Goal: Information Seeking & Learning: Understand process/instructions

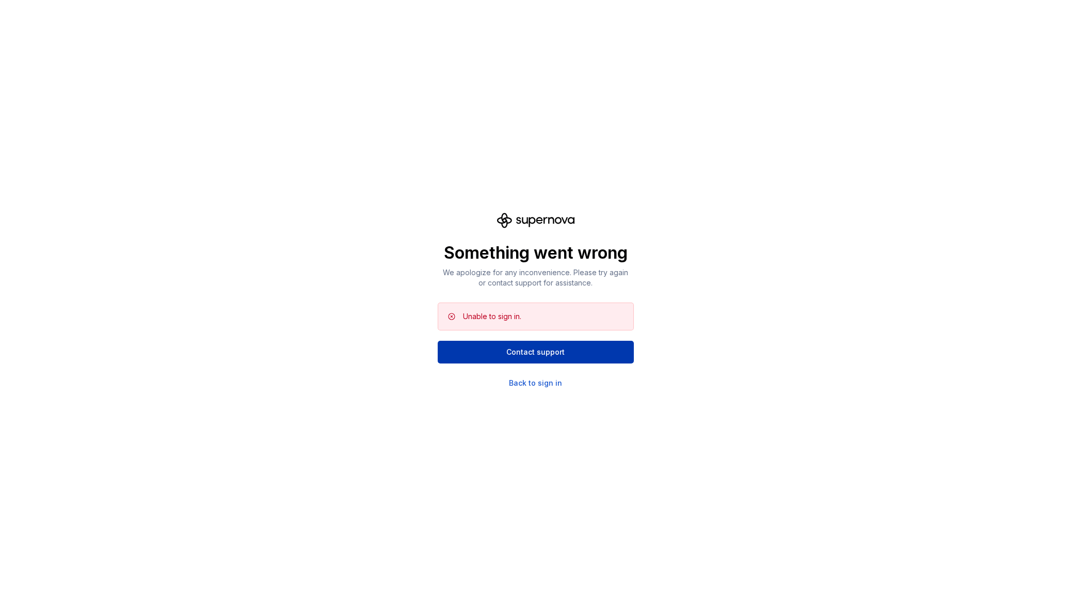
click at [551, 348] on span "Contact support" at bounding box center [535, 352] width 58 height 10
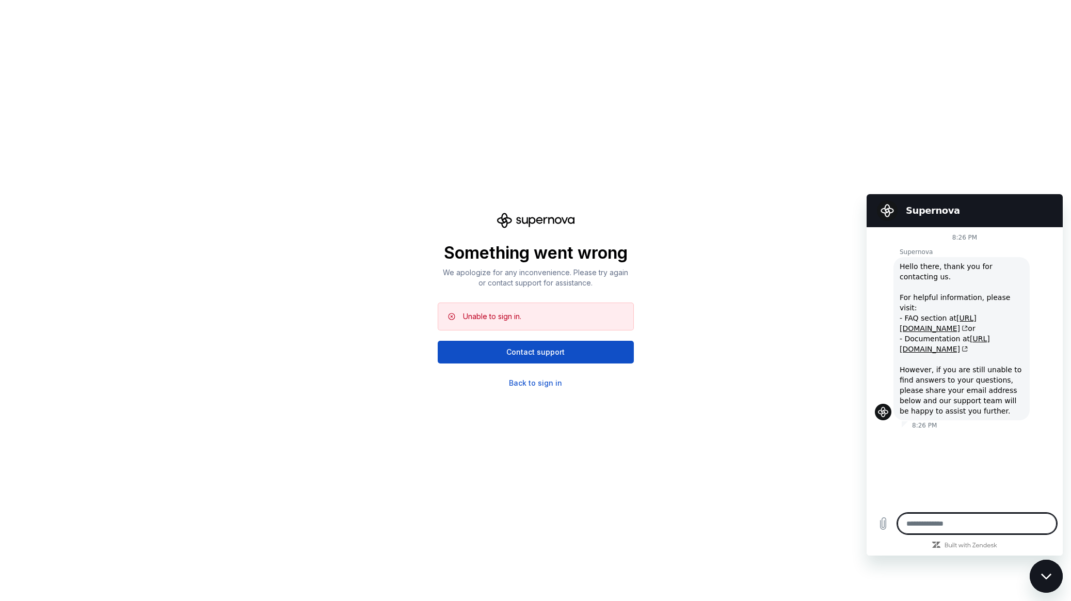
type textarea "*"
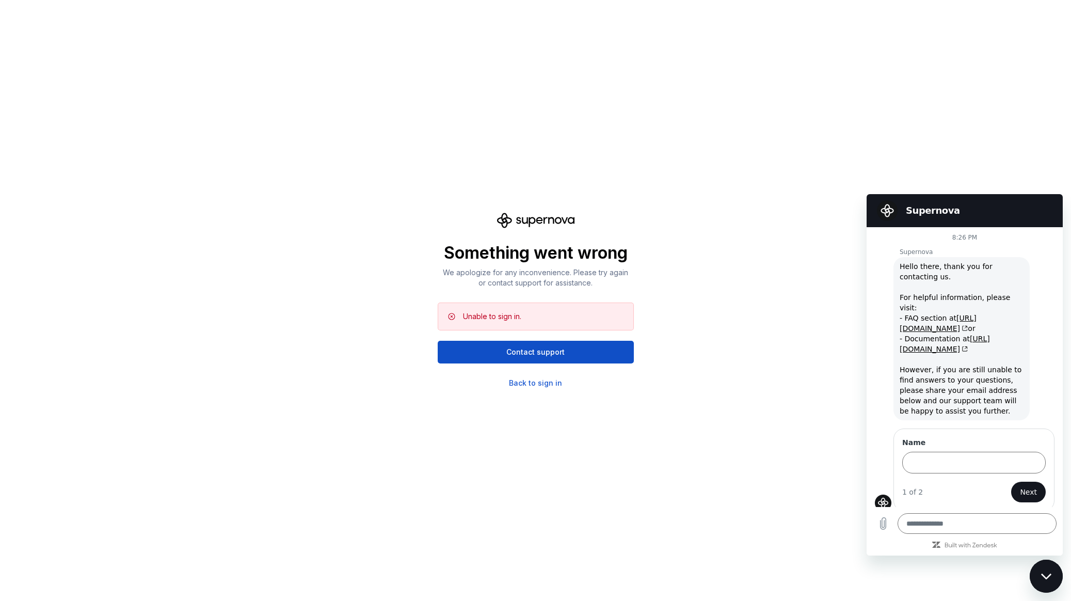
click at [982, 206] on h2 "Supernova" at bounding box center [979, 210] width 147 height 12
click at [926, 160] on div "Something went wrong We apologize for any inconvenience. Please try again or co…" at bounding box center [535, 300] width 1071 height 601
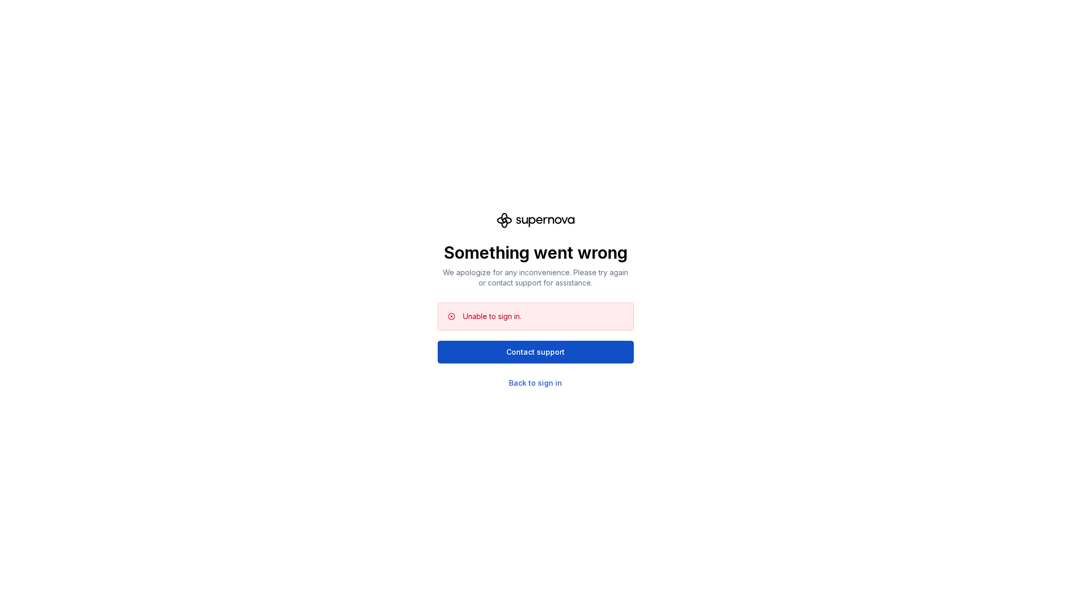
scroll to position [272, 0]
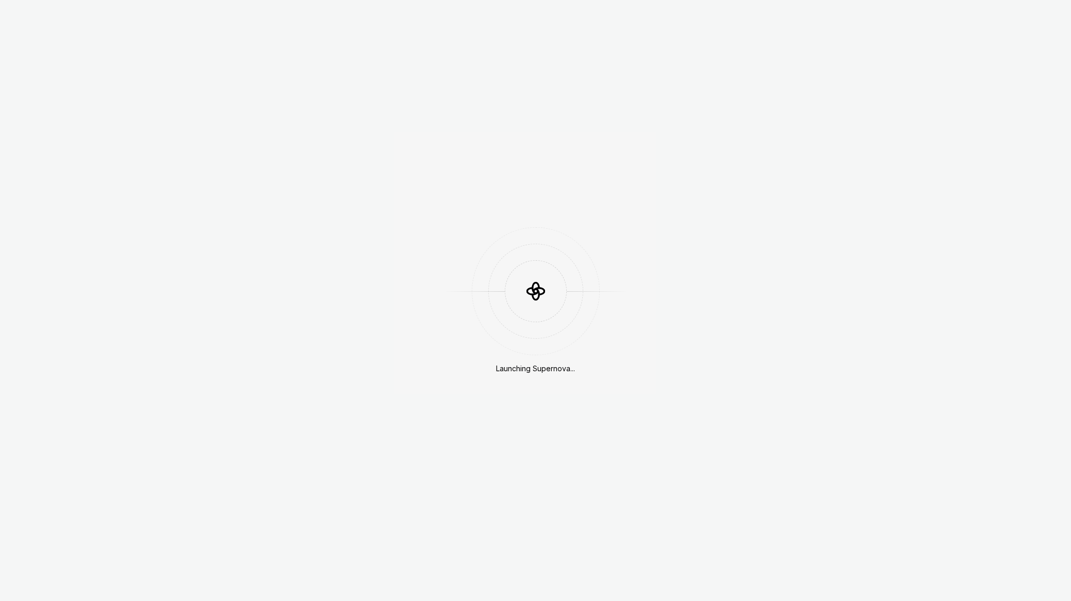
scroll to position [272, 0]
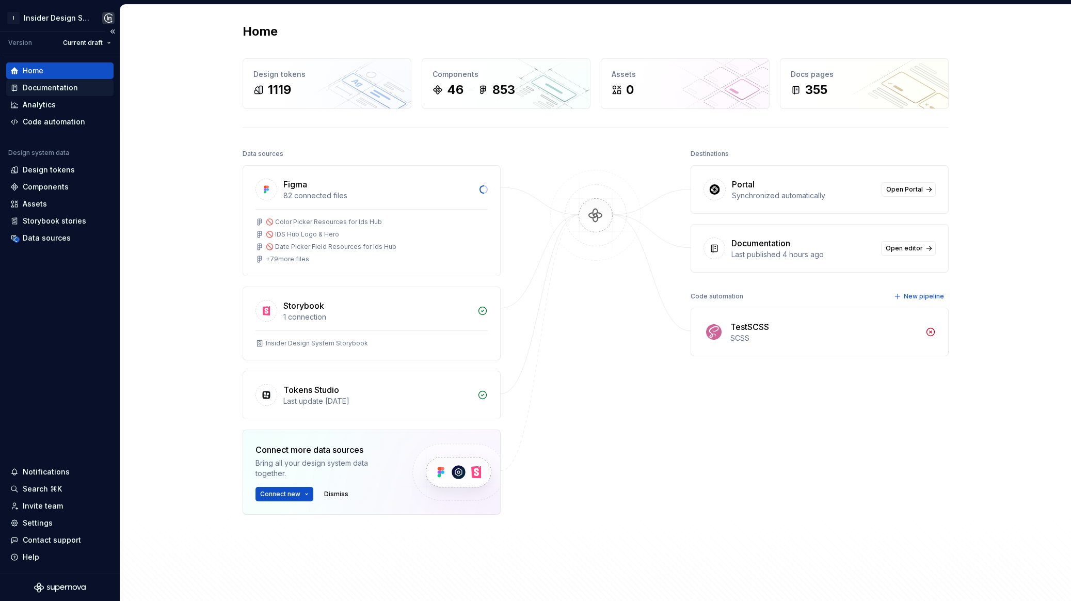
click at [70, 88] on div "Documentation" at bounding box center [50, 88] width 55 height 10
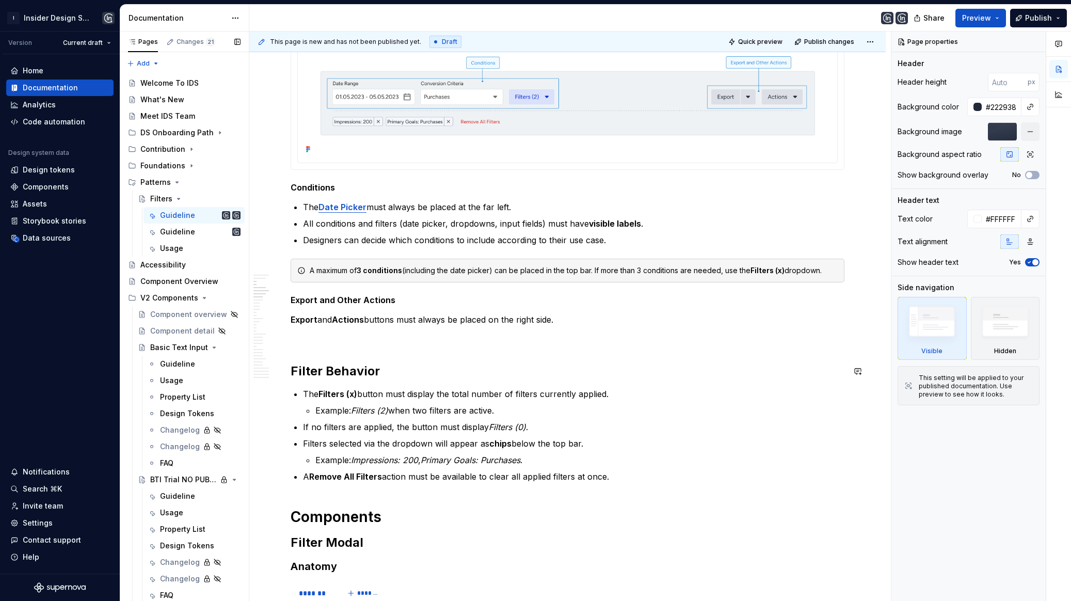
scroll to position [287, 0]
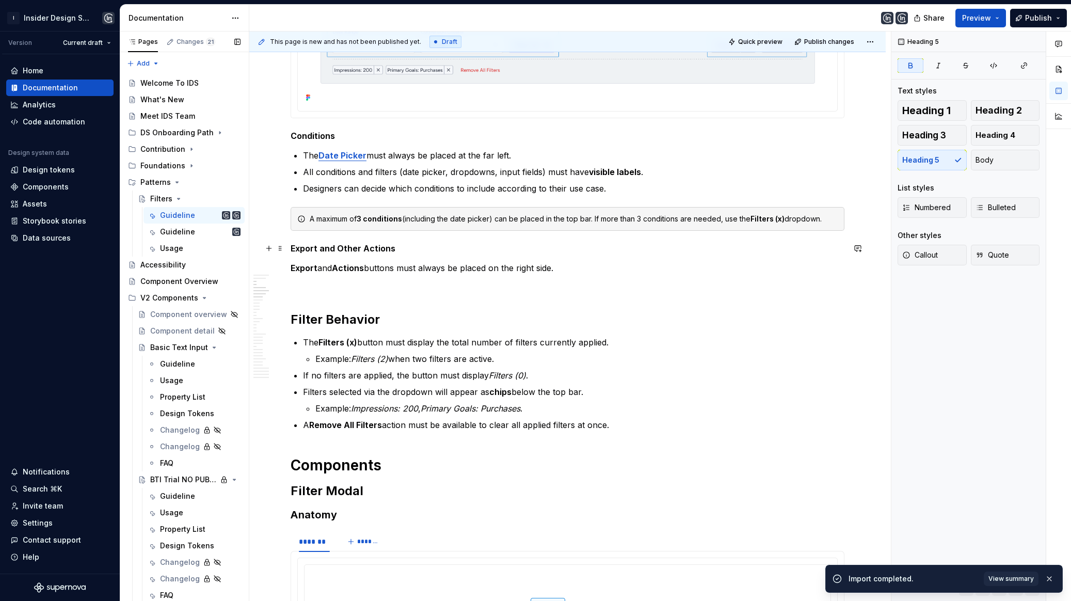
click at [292, 247] on strong "Export and Other Actions" at bounding box center [342, 248] width 105 height 10
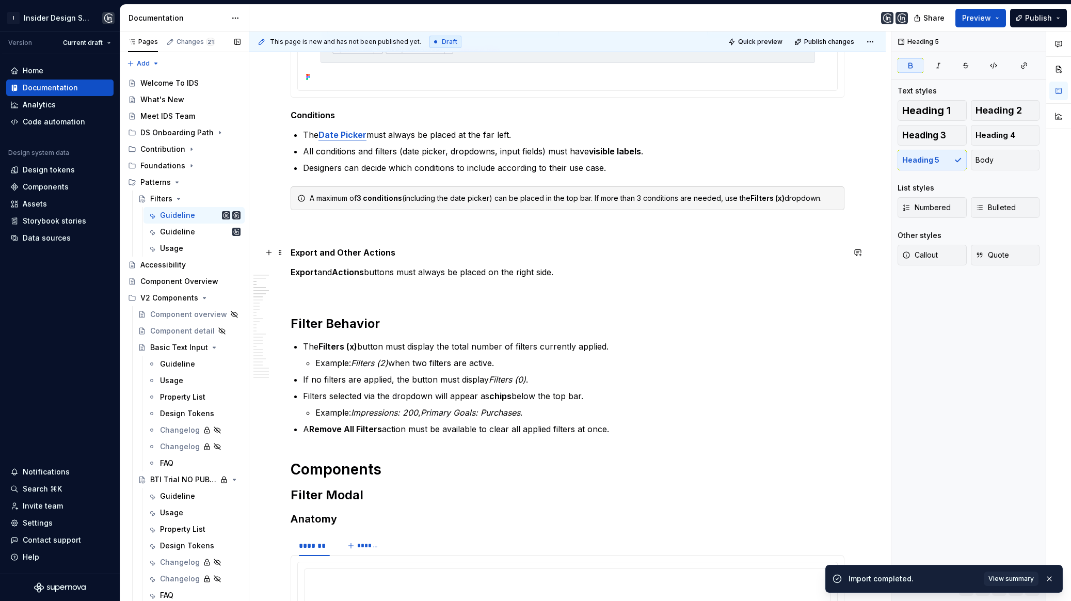
scroll to position [310, 0]
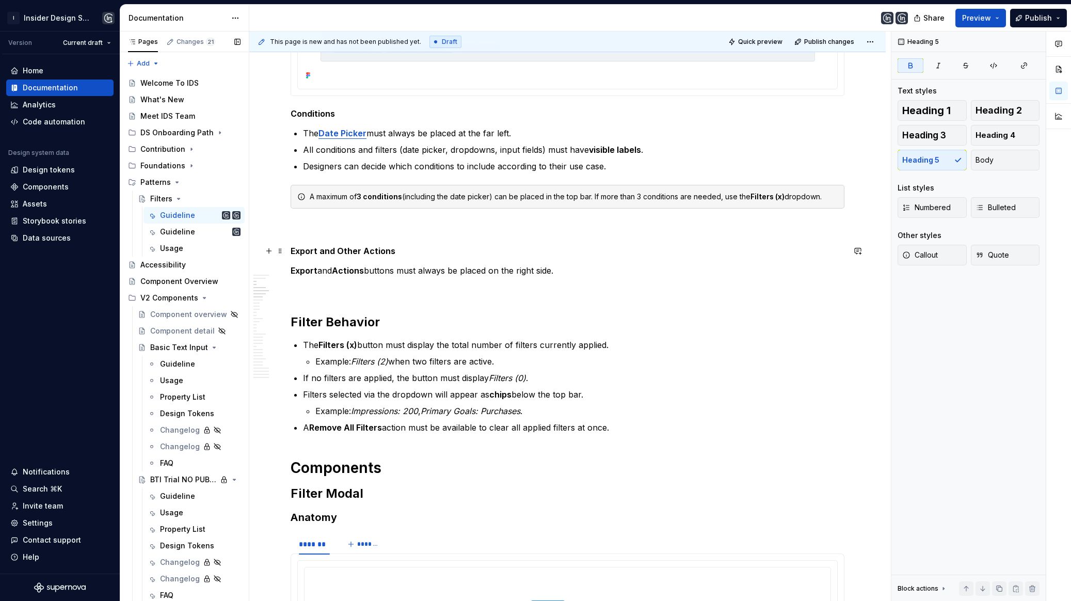
type textarea "*"
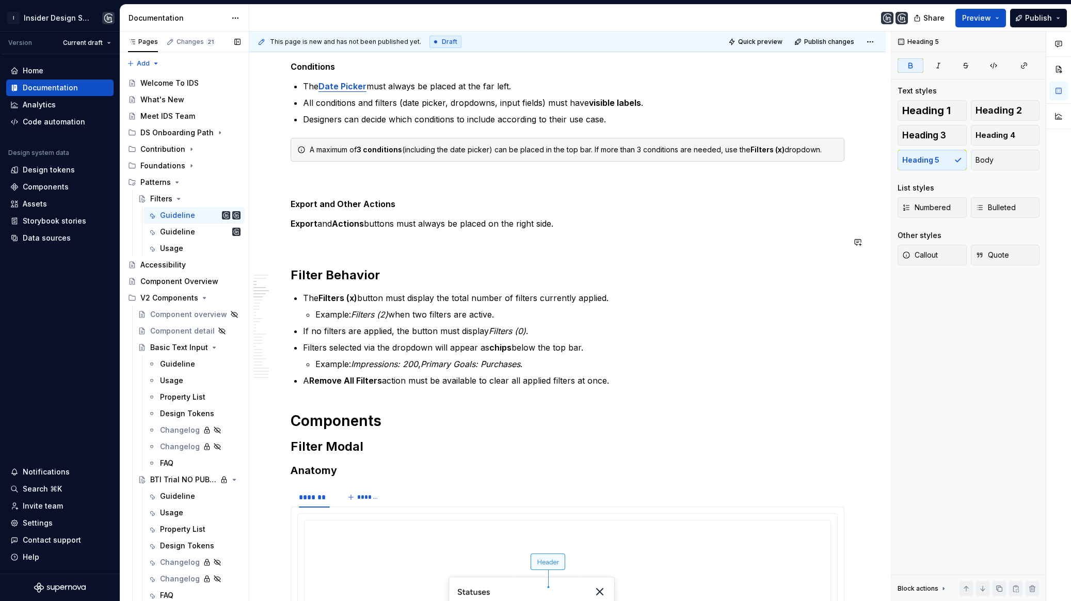
scroll to position [365, 0]
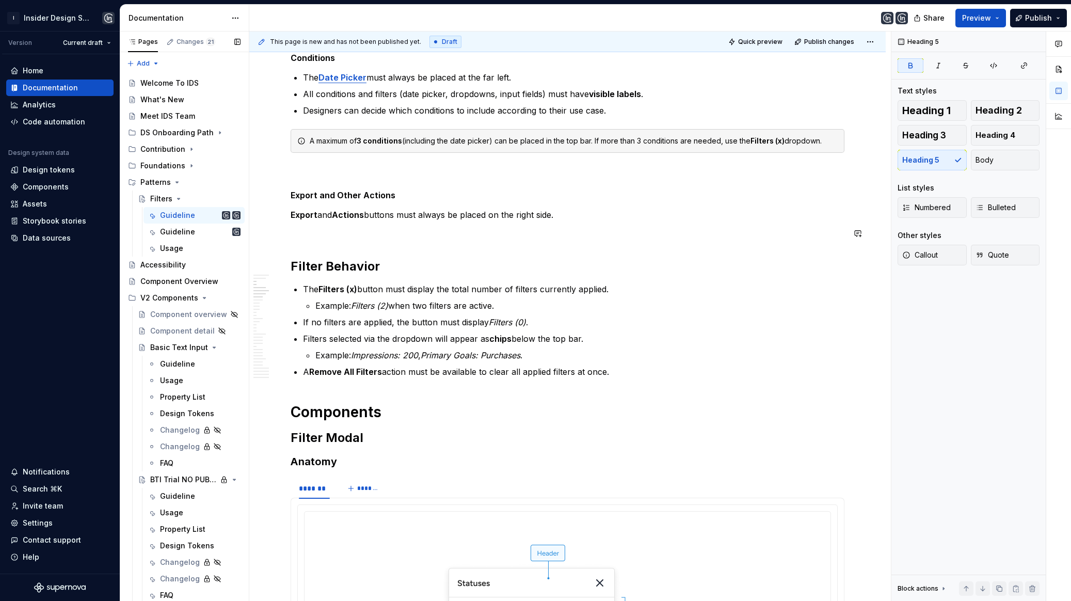
click at [300, 237] on p at bounding box center [567, 233] width 554 height 12
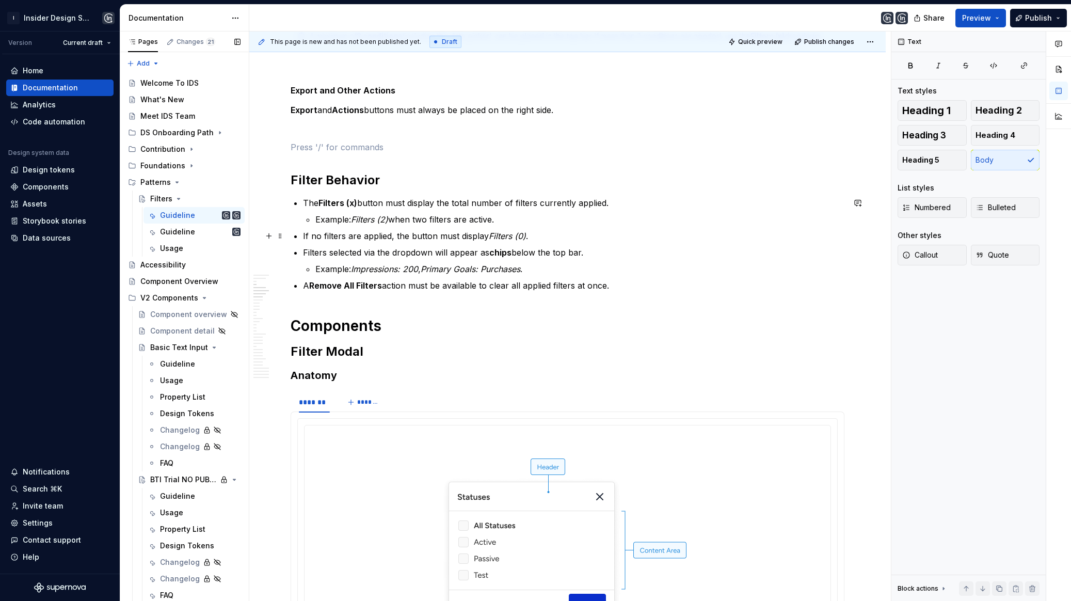
scroll to position [504, 0]
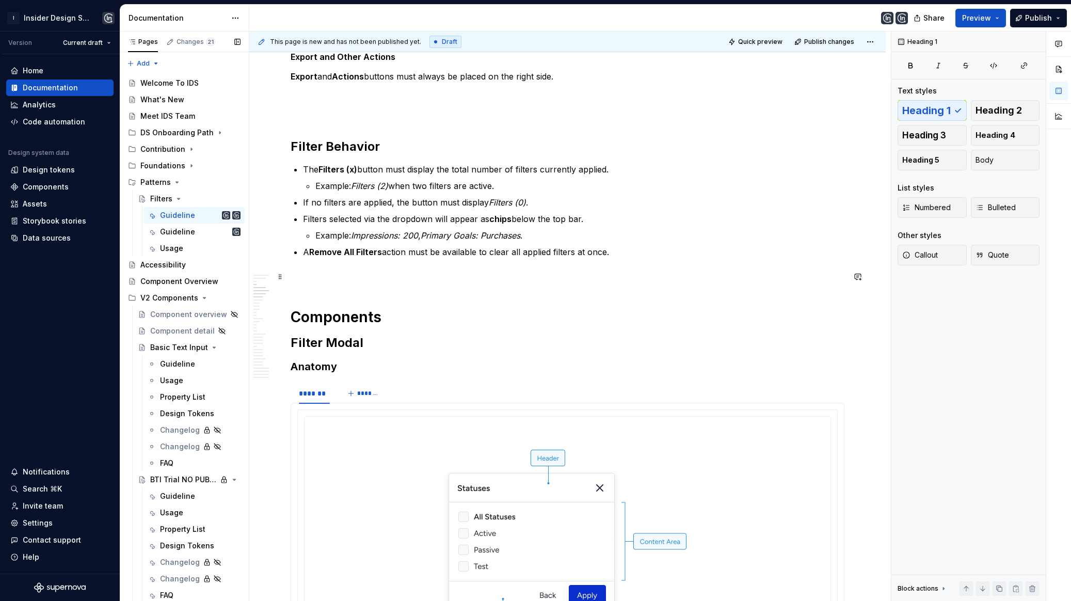
click at [309, 281] on p at bounding box center [567, 276] width 554 height 12
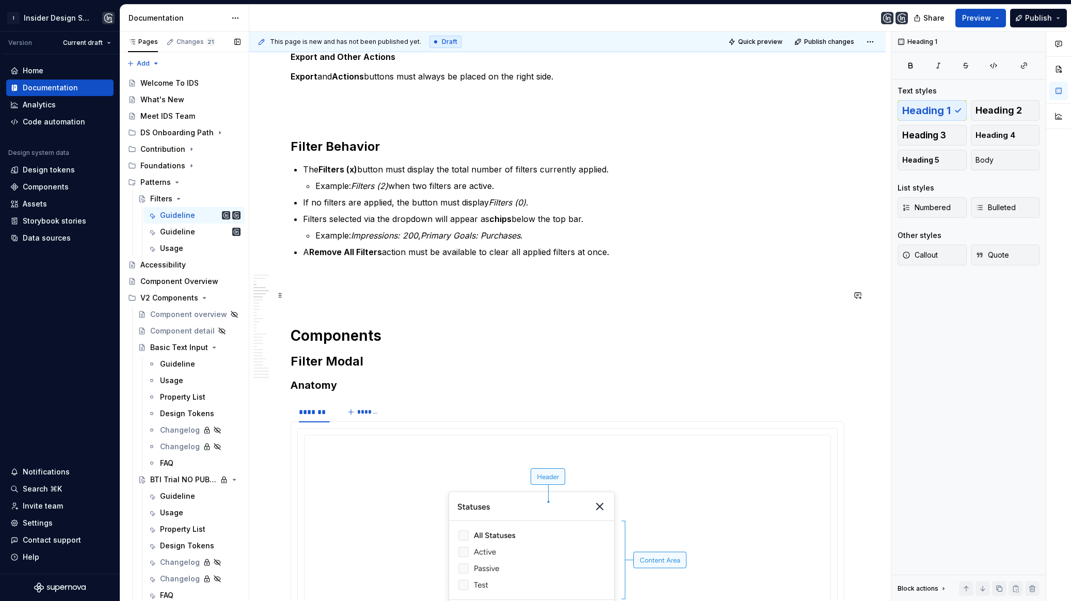
click at [309, 297] on p at bounding box center [567, 295] width 554 height 12
click at [309, 276] on p at bounding box center [567, 276] width 554 height 12
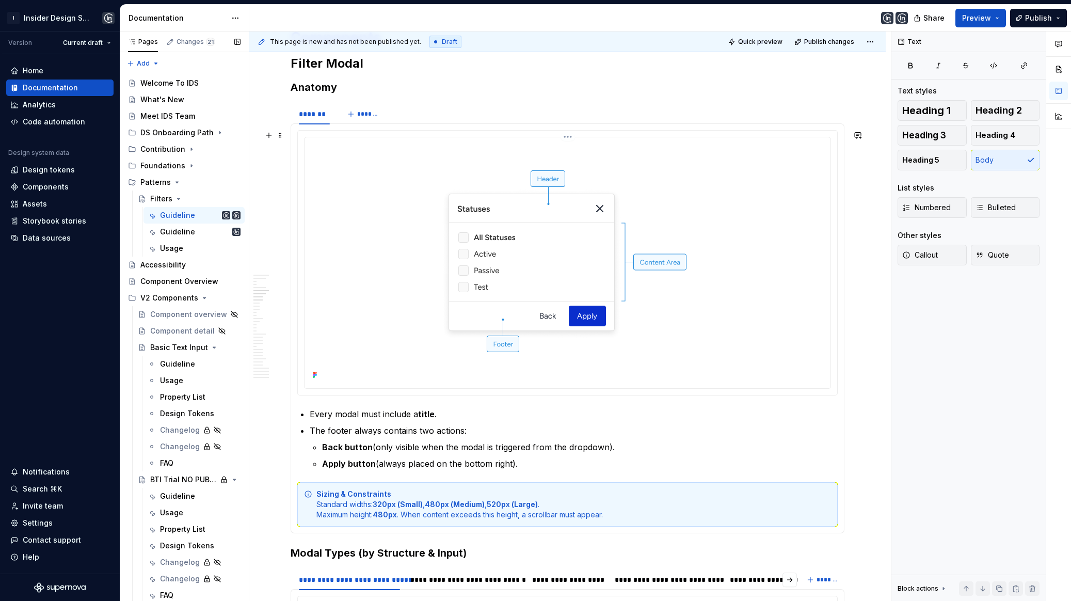
scroll to position [797, 0]
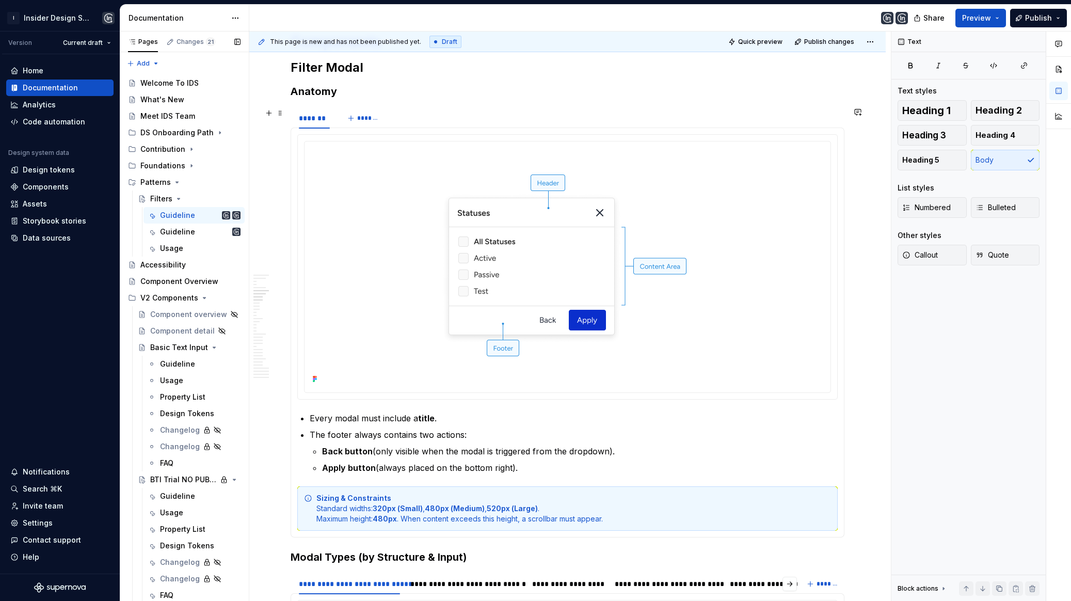
click at [442, 115] on div "******* *******" at bounding box center [567, 118] width 554 height 21
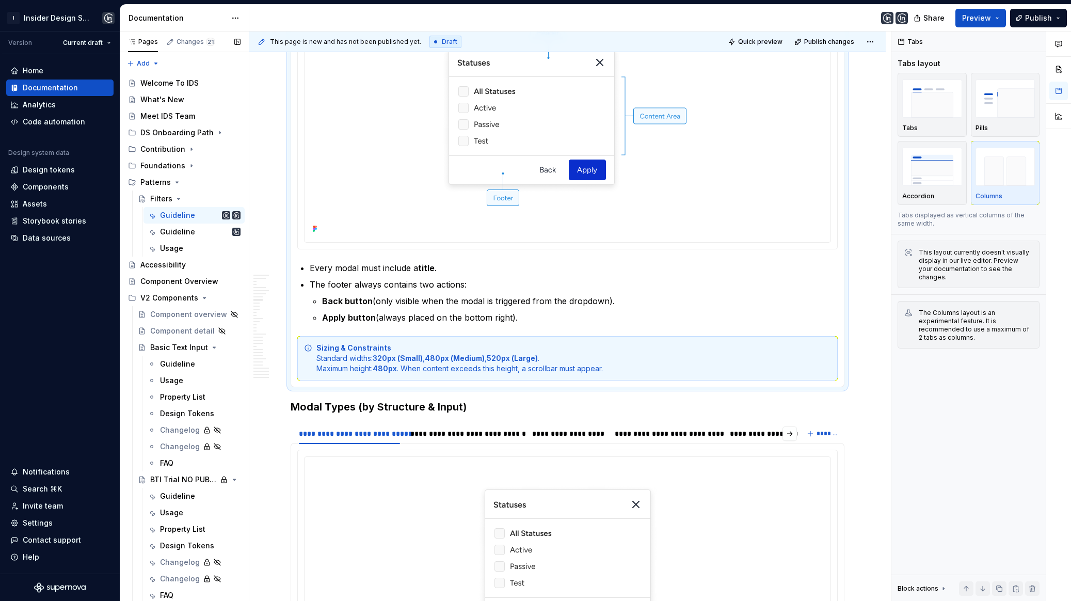
scroll to position [948, 0]
click at [579, 350] on div "Sizing & Constraints Standard widths: 320px (Small) , 480px (Medium) , 520px (L…" at bounding box center [573, 357] width 514 height 31
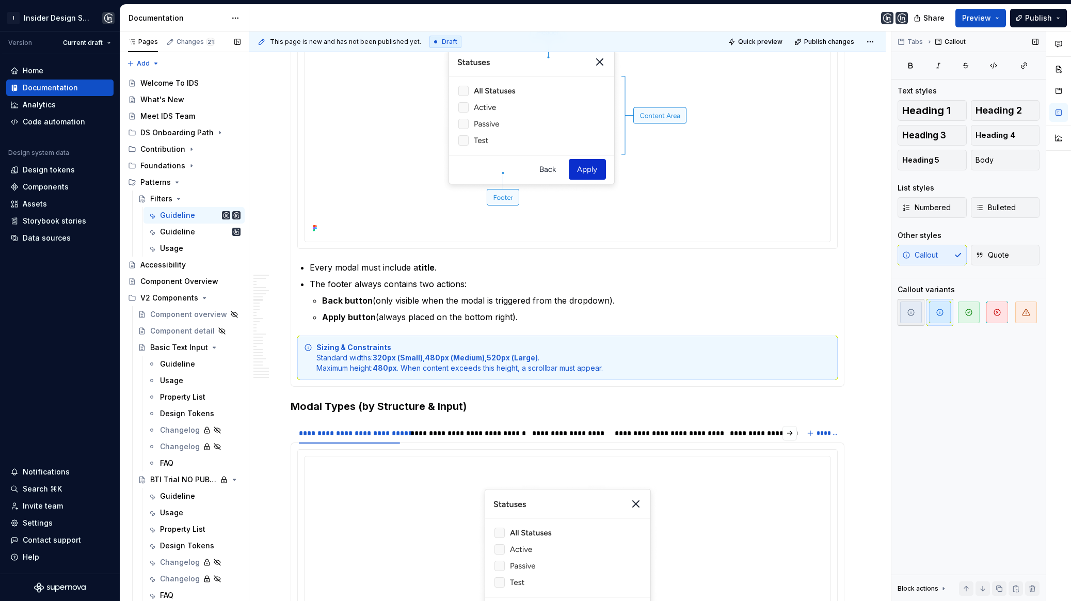
click at [911, 306] on span "button" at bounding box center [911, 312] width 22 height 22
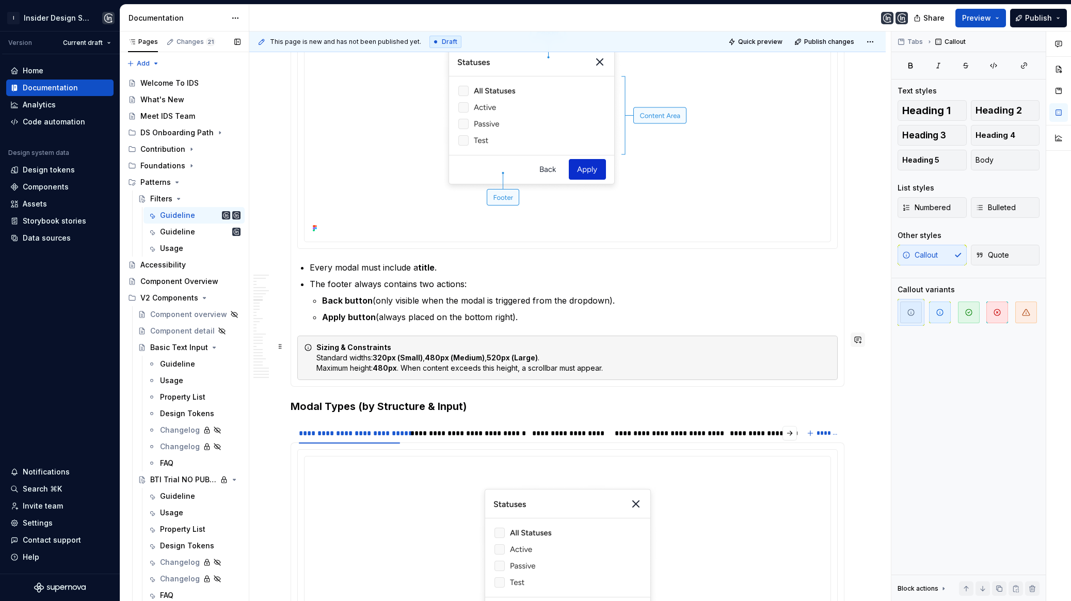
click at [864, 336] on button "button" at bounding box center [857, 339] width 14 height 14
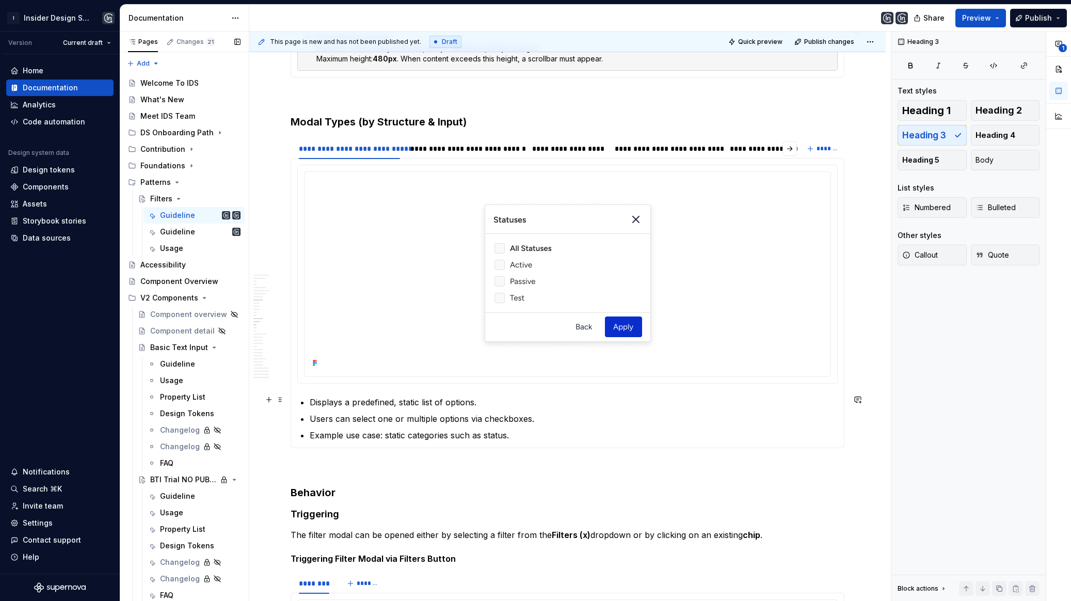
scroll to position [1229, 0]
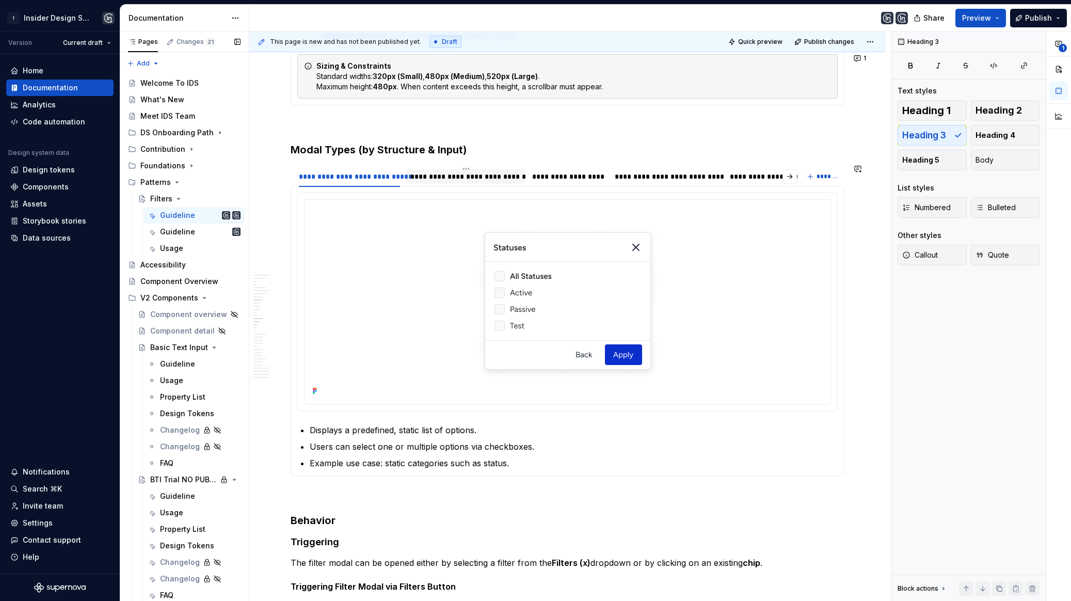
click at [456, 176] on div "**********" at bounding box center [465, 176] width 111 height 10
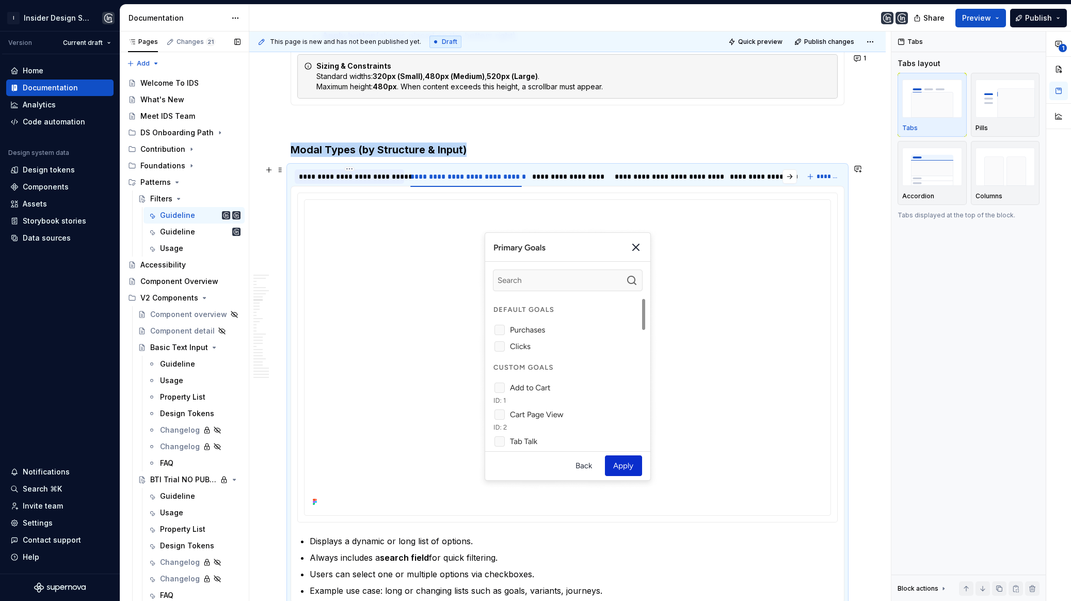
click at [390, 178] on div "**********" at bounding box center [349, 176] width 101 height 10
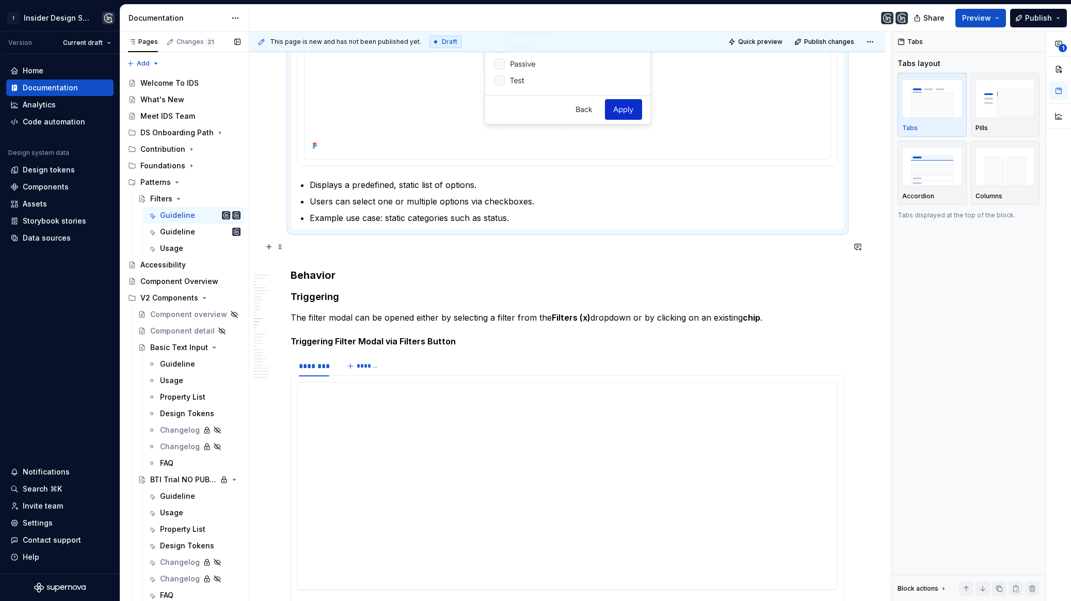
scroll to position [1521, 0]
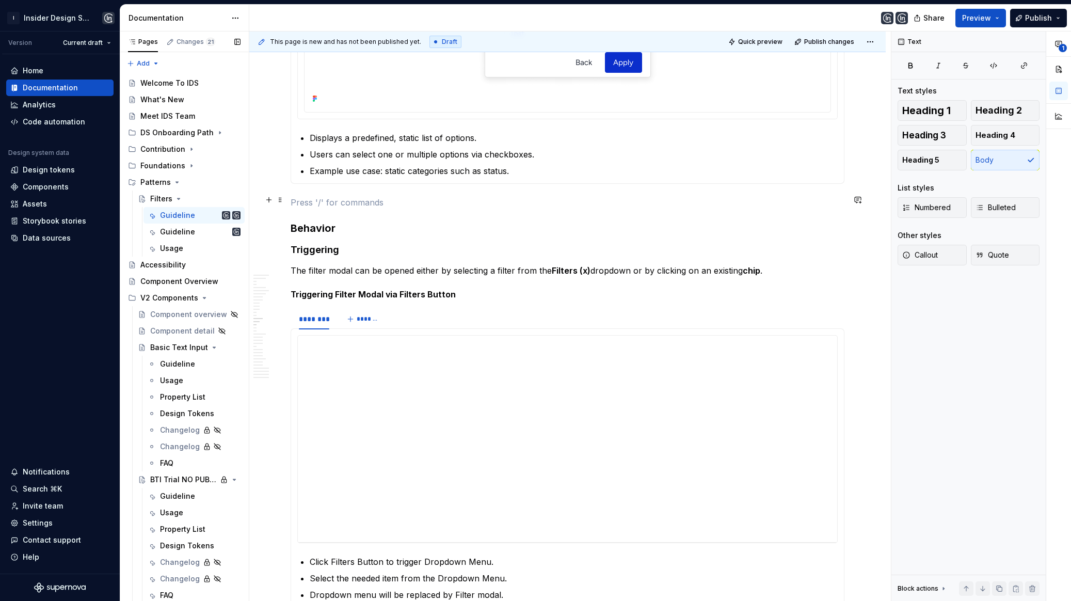
click at [344, 196] on p at bounding box center [567, 202] width 554 height 12
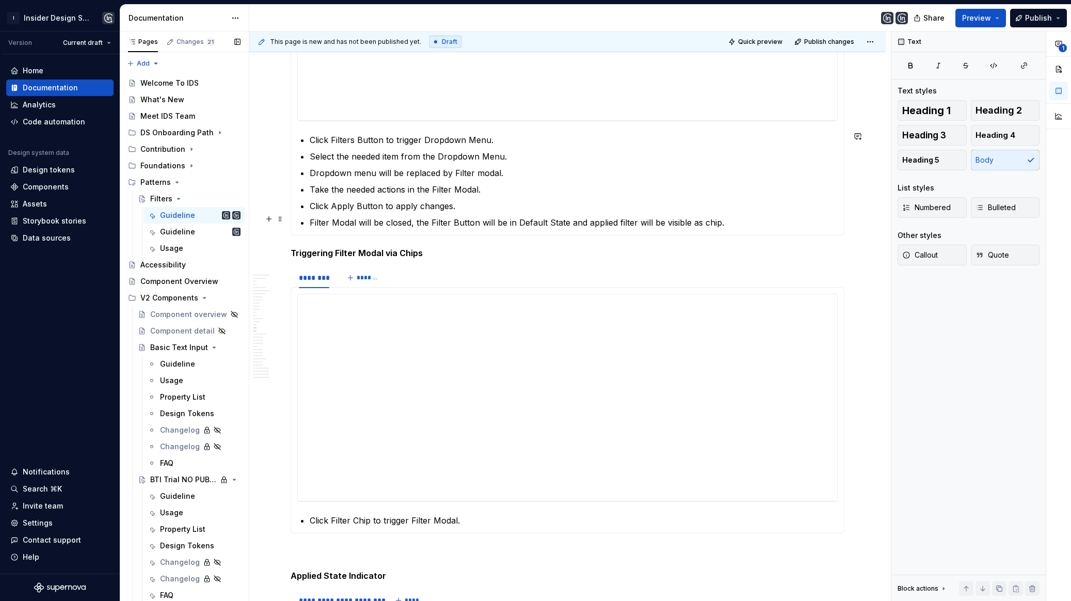
scroll to position [1966, 0]
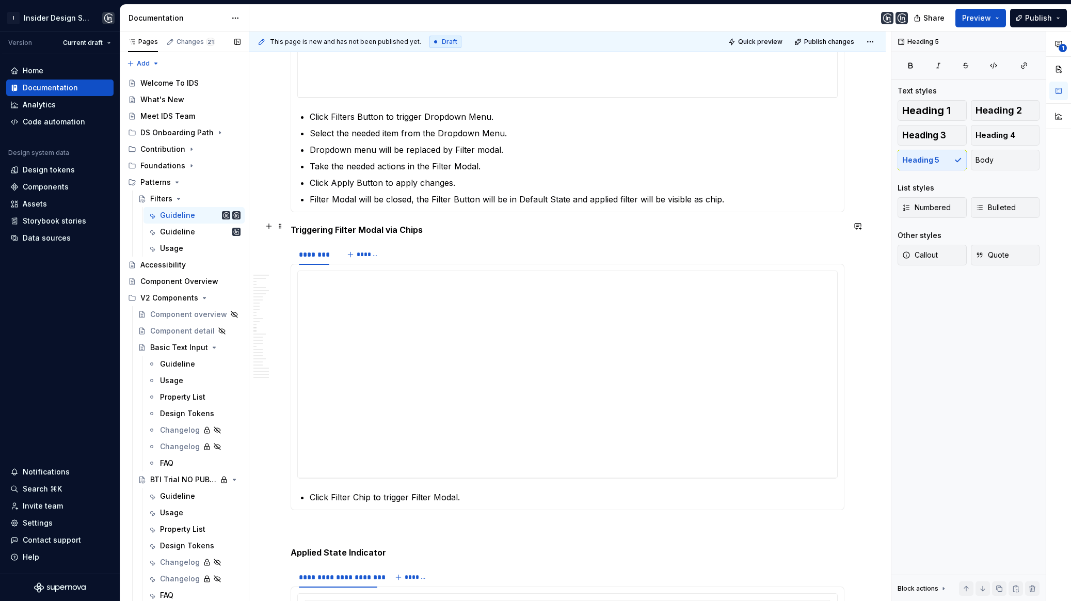
click at [293, 227] on h5 "Triggering Filter Modal via Chips" at bounding box center [567, 229] width 554 height 10
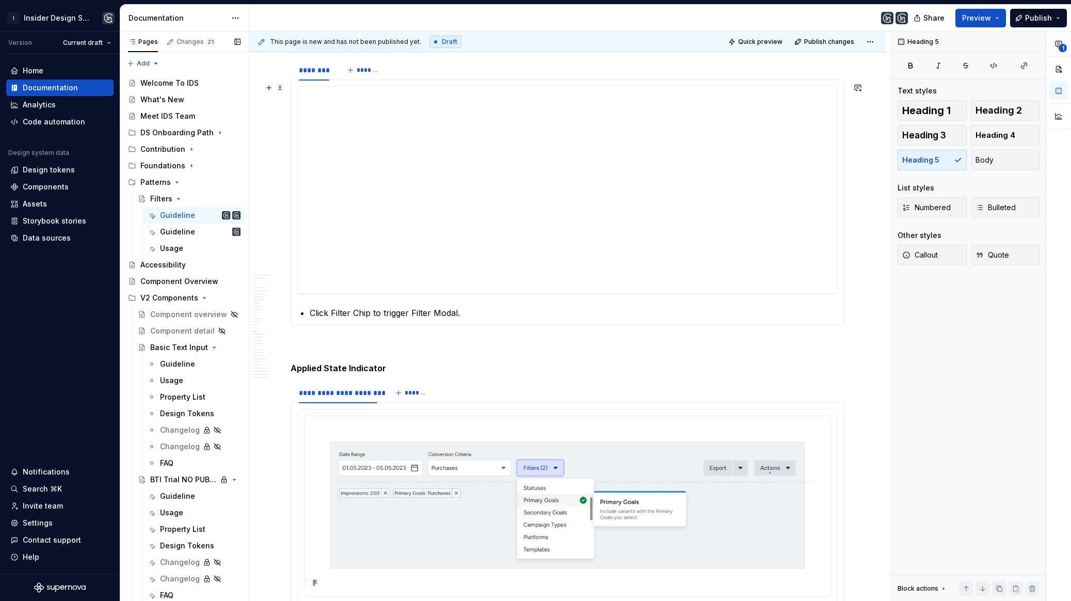
scroll to position [2250, 0]
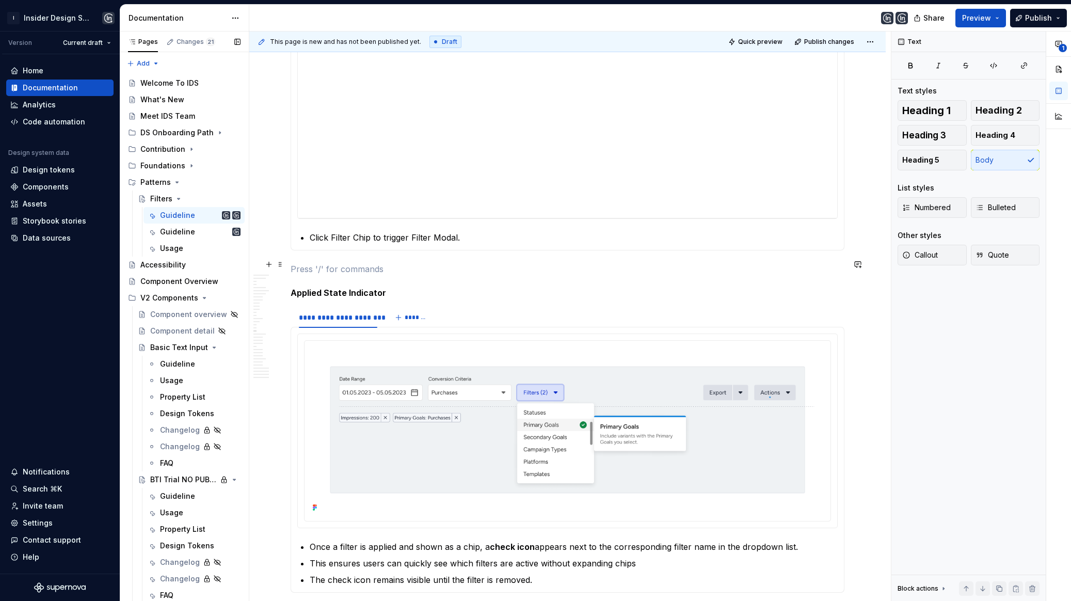
click at [311, 263] on p at bounding box center [567, 269] width 554 height 12
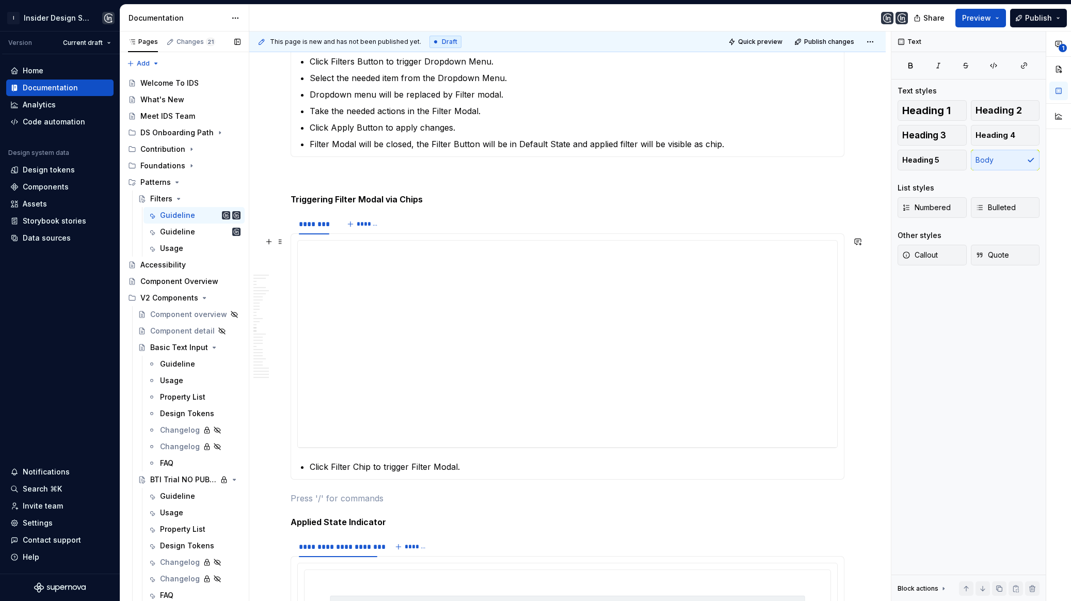
scroll to position [2014, 0]
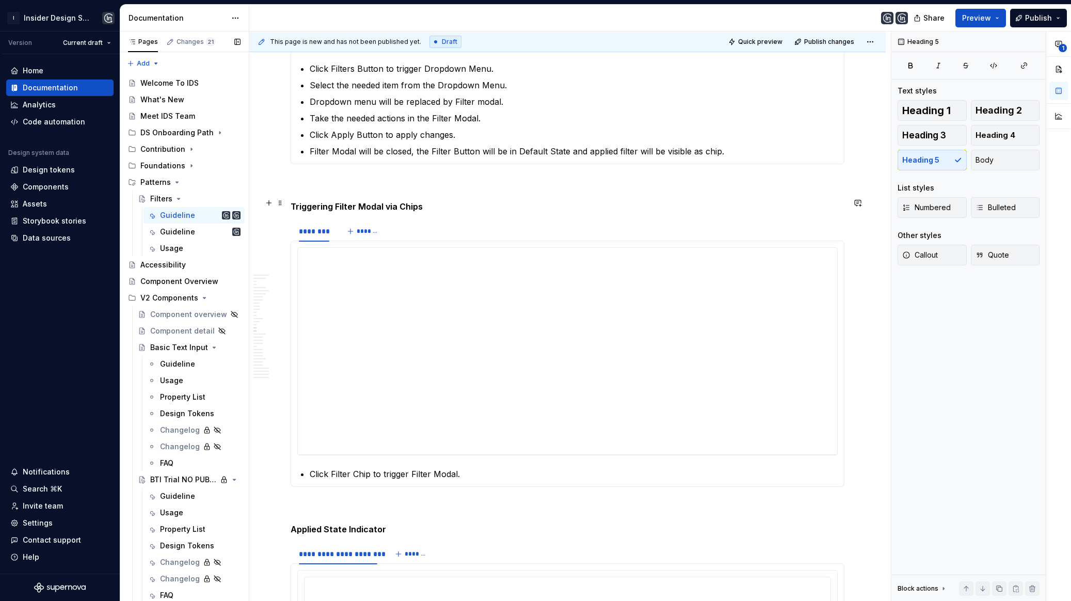
click at [327, 203] on h5 "Triggering Filter Modal via Chips" at bounding box center [567, 206] width 554 height 10
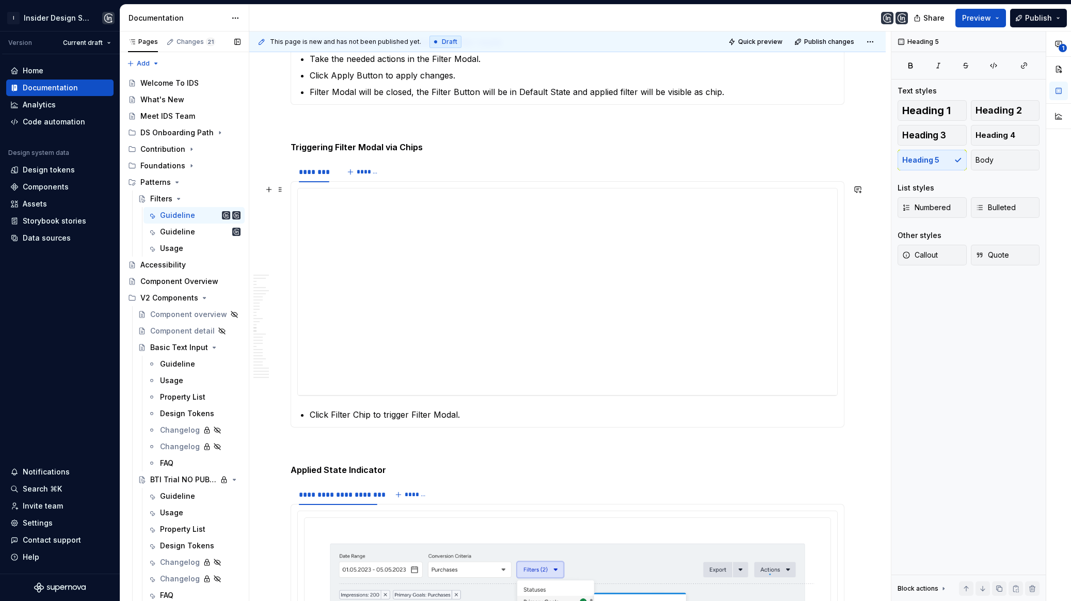
scroll to position [2222, 0]
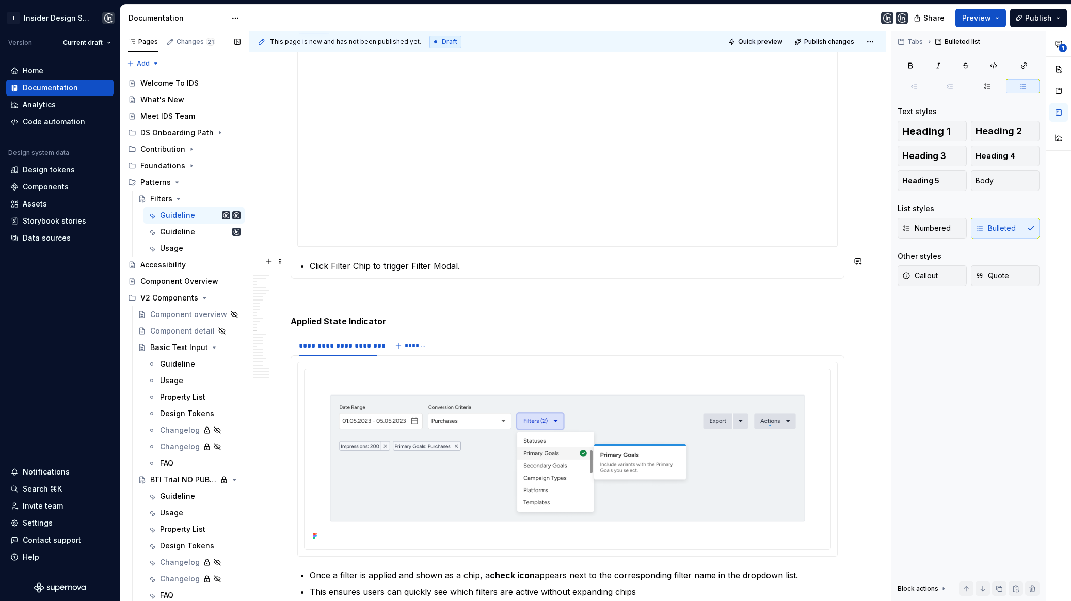
click at [334, 260] on p "Click Filter Chip to trigger Filter Modal." at bounding box center [574, 266] width 528 height 12
click at [1004, 173] on button "Body" at bounding box center [1005, 180] width 69 height 21
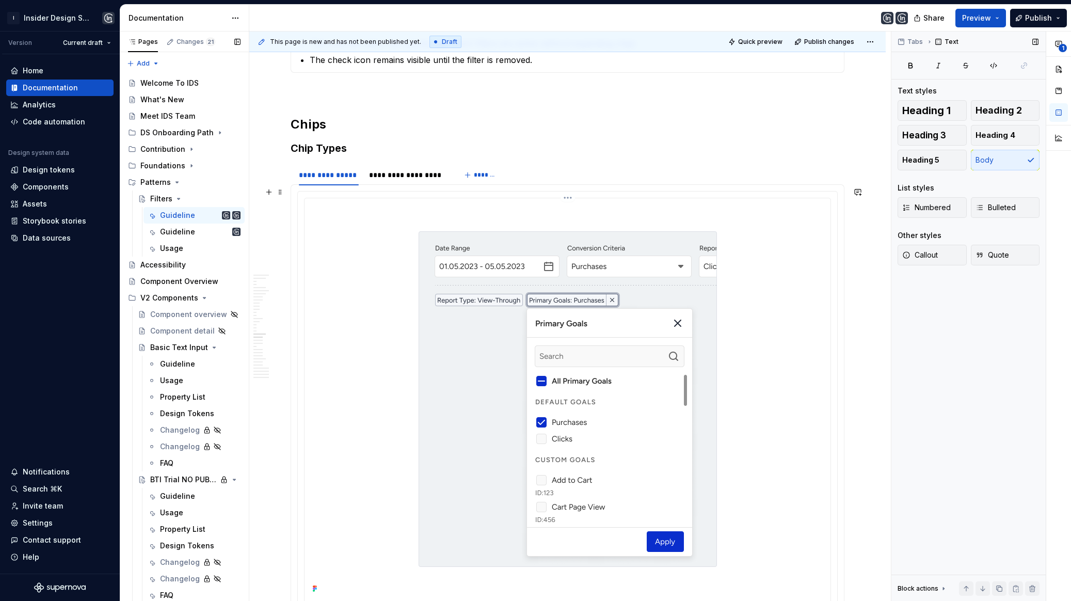
scroll to position [2774, 0]
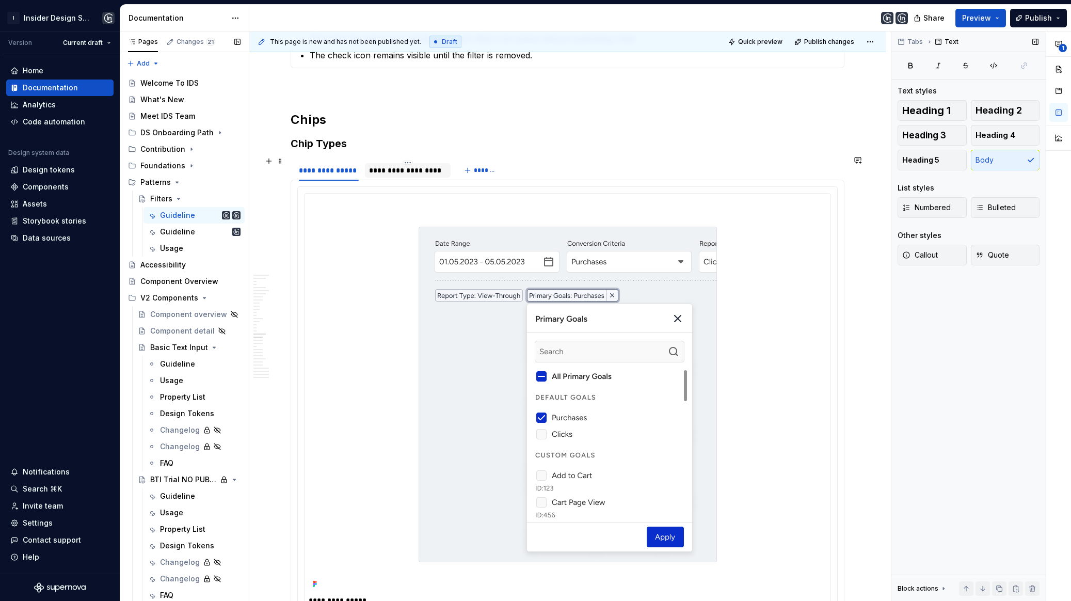
click at [425, 179] on div at bounding box center [408, 179] width 86 height 1
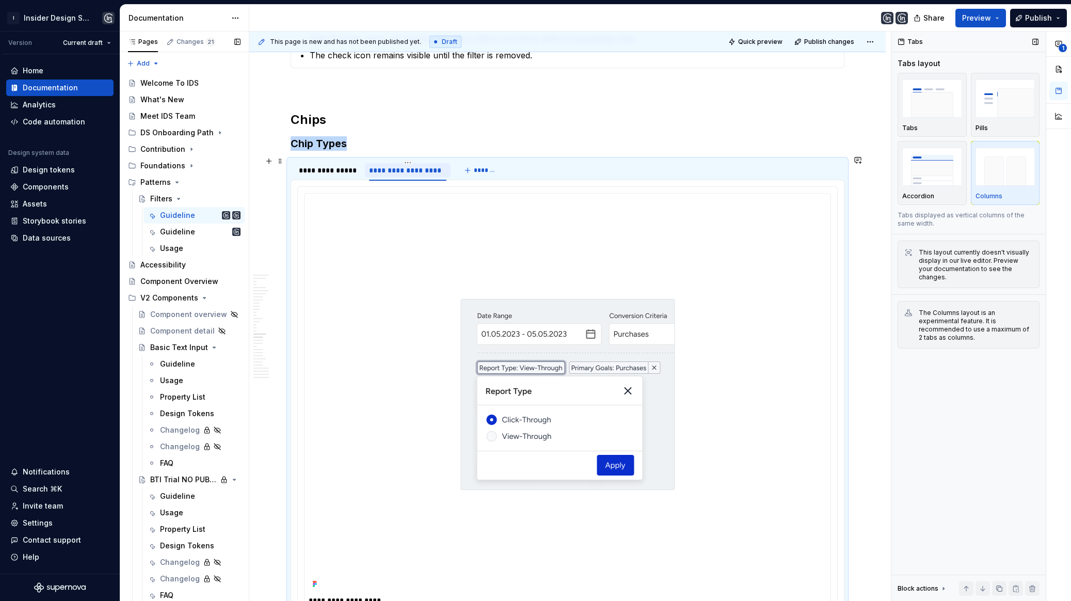
scroll to position [2849, 0]
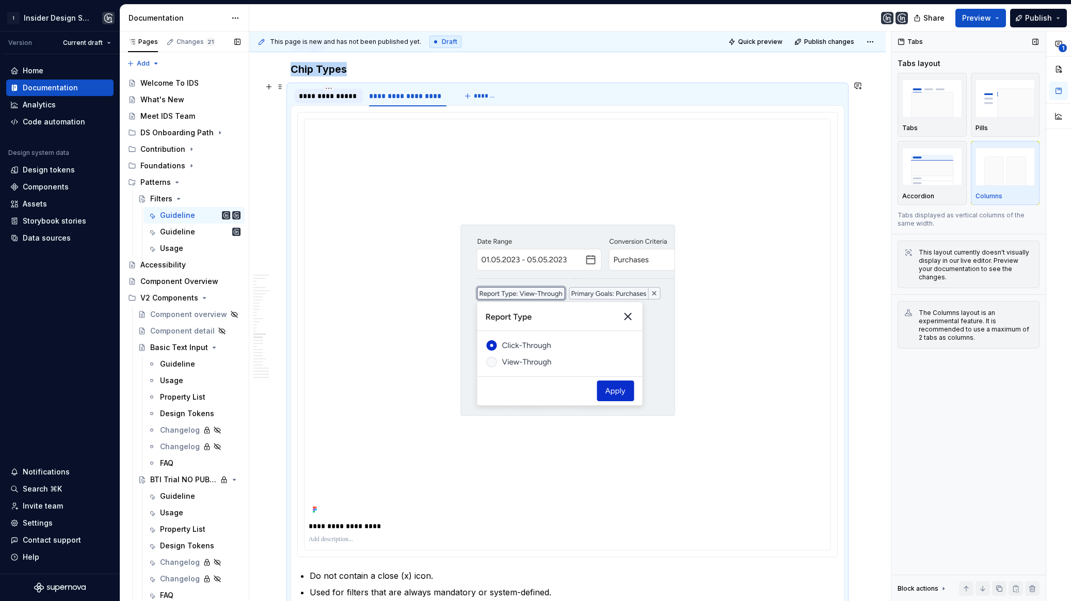
click at [324, 92] on div "**********" at bounding box center [329, 96] width 60 height 10
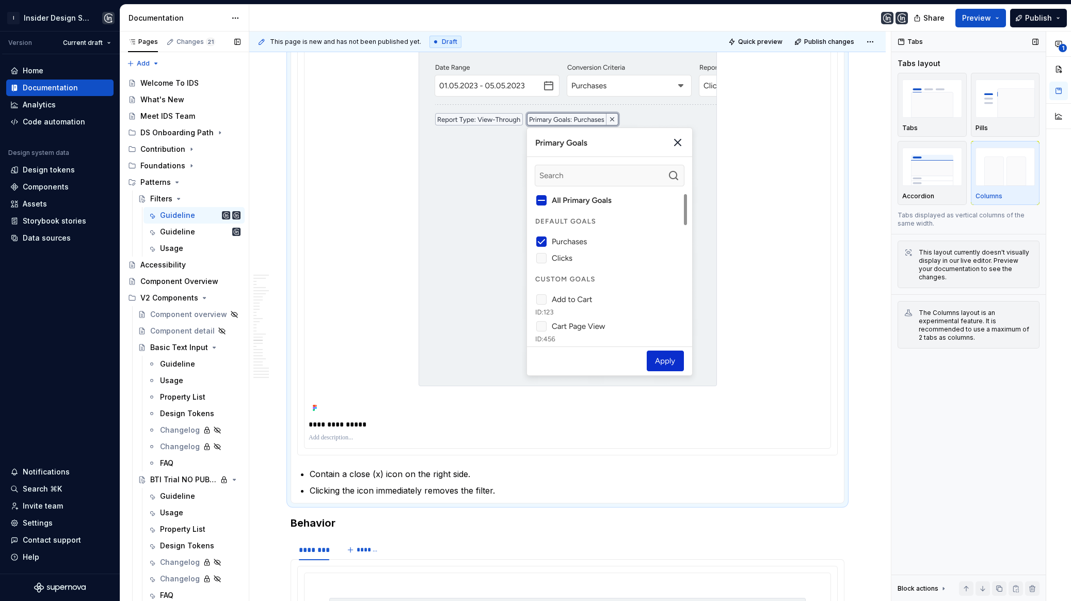
scroll to position [3167, 0]
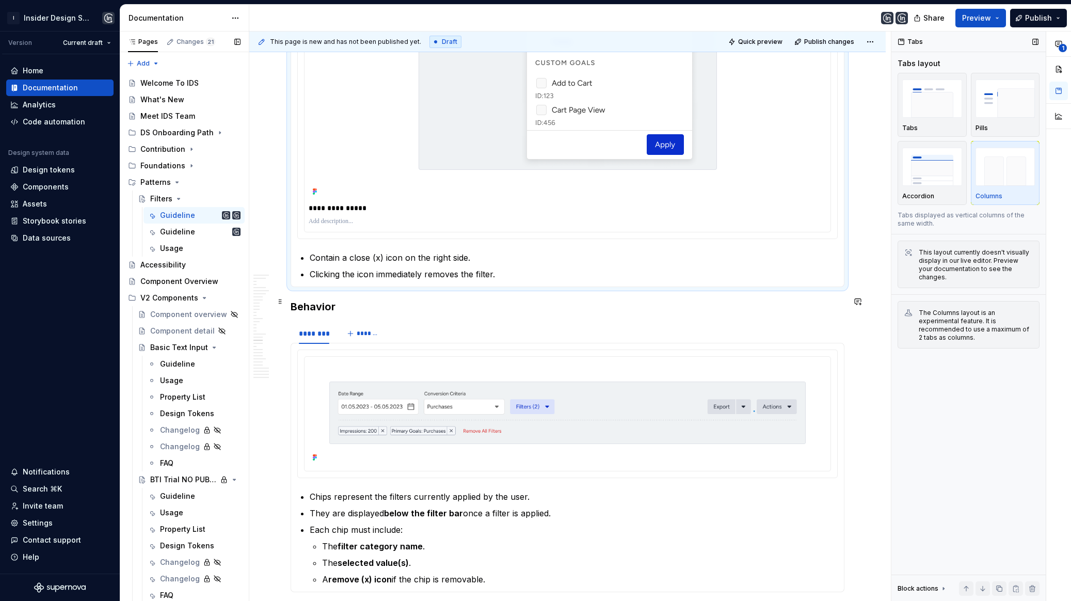
click at [285, 302] on div "Anatomy Filter and Action Buttons Placement Rules Conditions The Date Picker mu…" at bounding box center [567, 77] width 636 height 6105
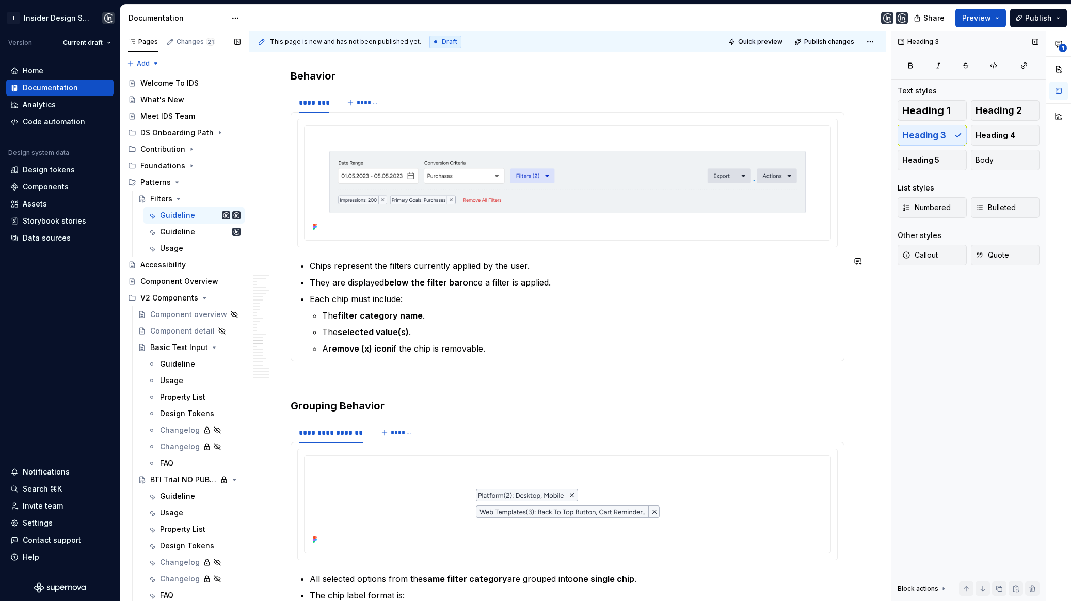
scroll to position [3479, 0]
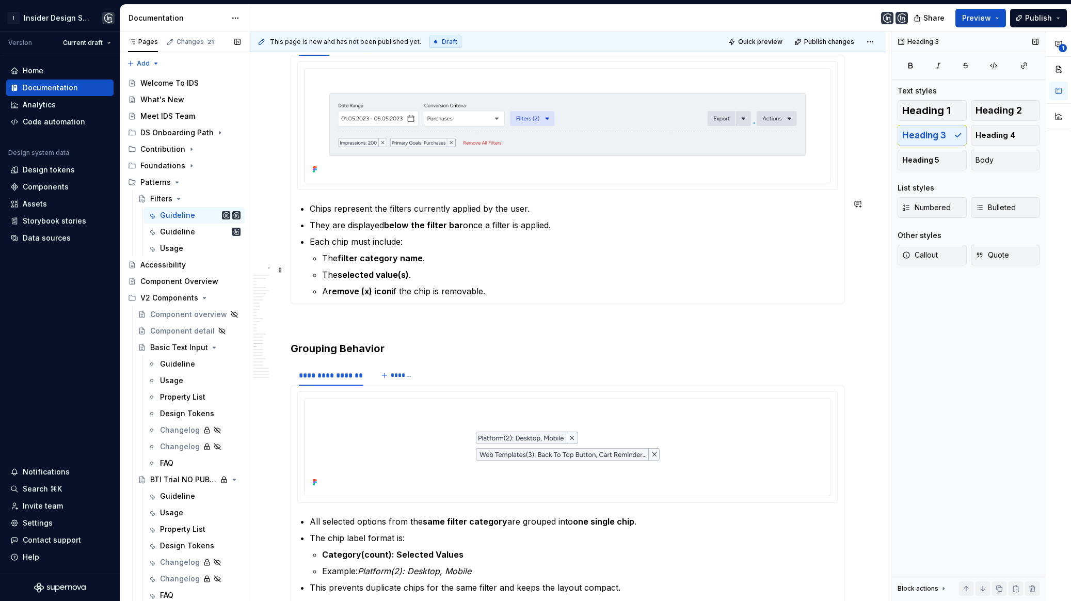
click at [515, 268] on p "The selected value(s) ." at bounding box center [579, 274] width 515 height 12
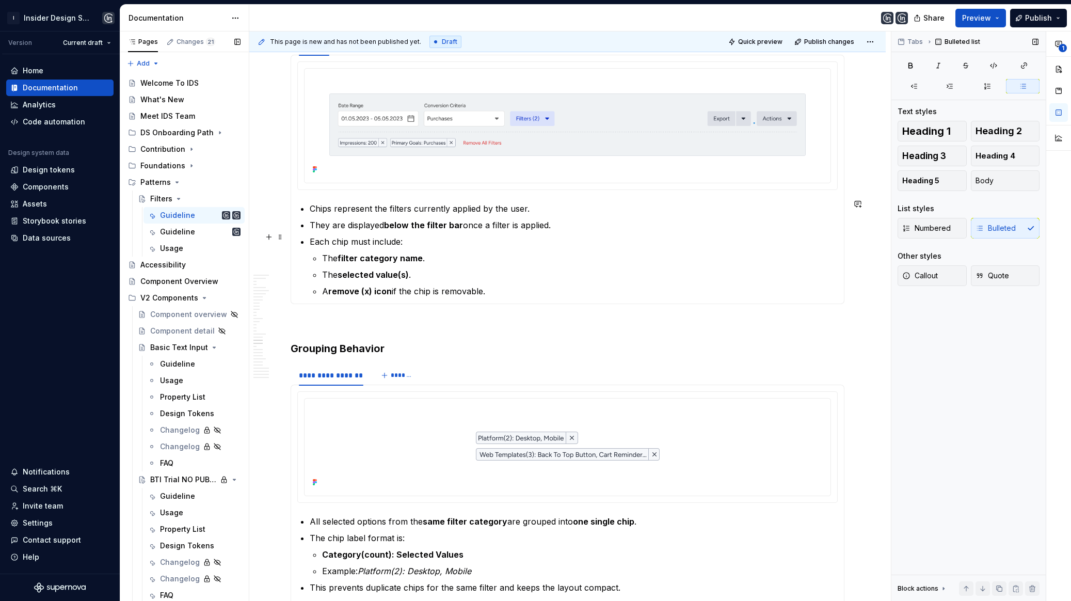
scroll to position [3409, 0]
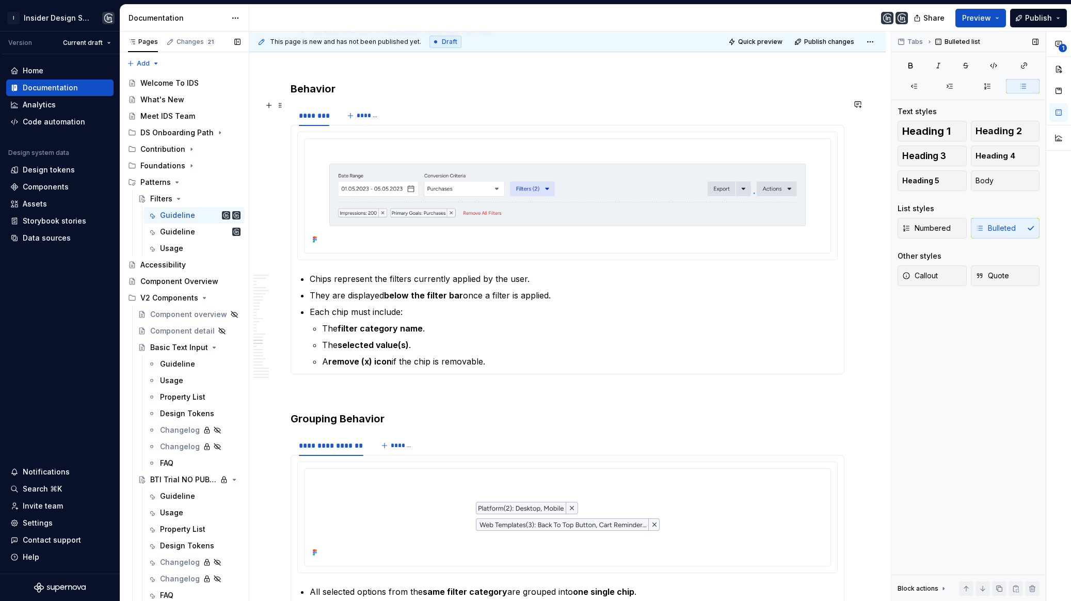
click at [428, 111] on div "******** *******" at bounding box center [567, 115] width 554 height 21
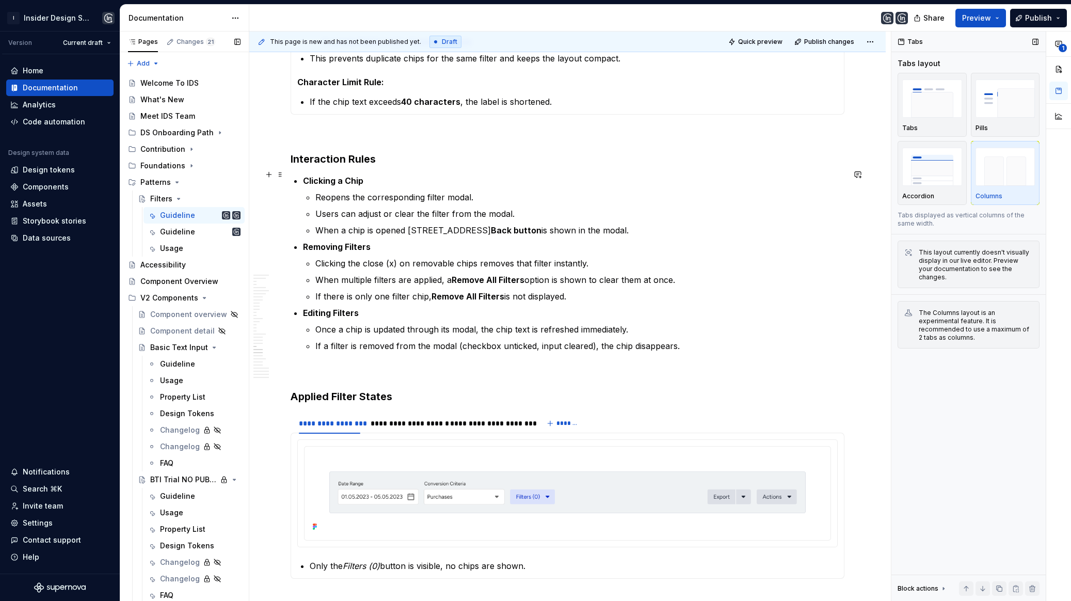
scroll to position [3933, 0]
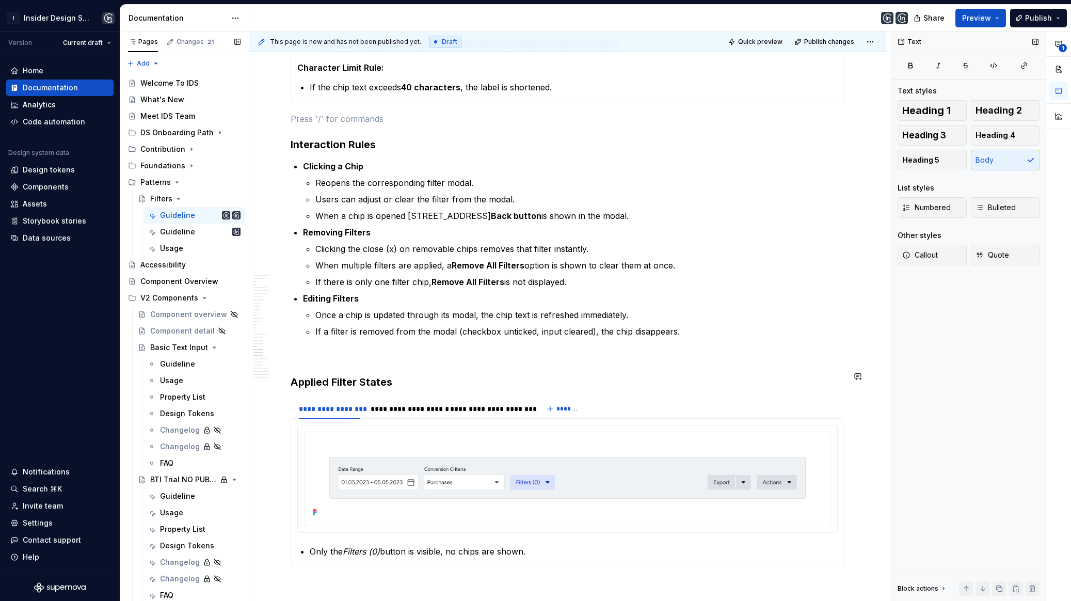
click at [335, 350] on p at bounding box center [567, 356] width 554 height 12
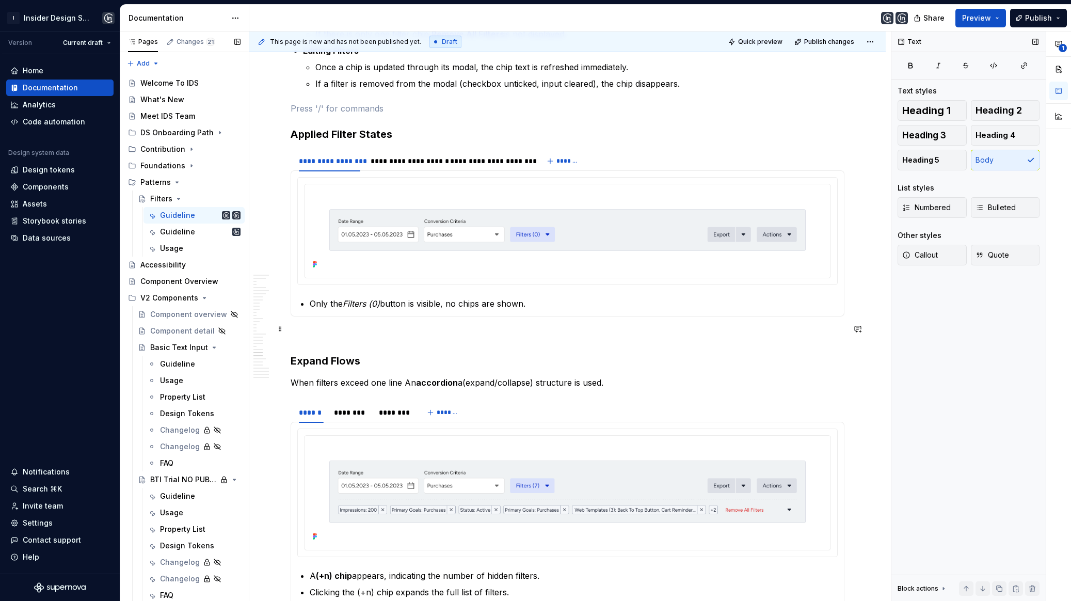
click at [330, 330] on p at bounding box center [567, 335] width 554 height 12
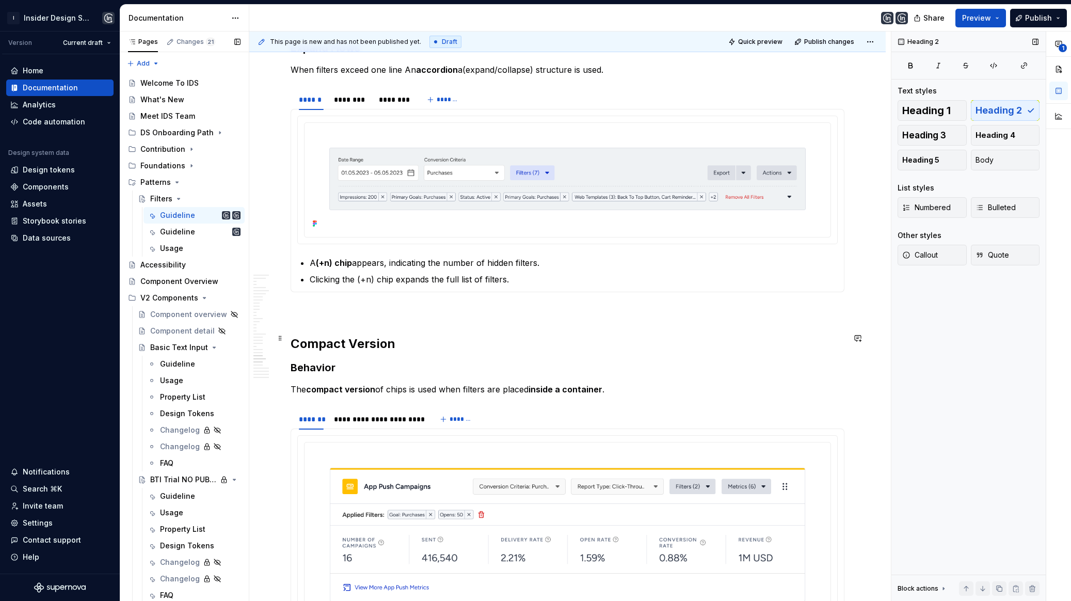
scroll to position [4596, 0]
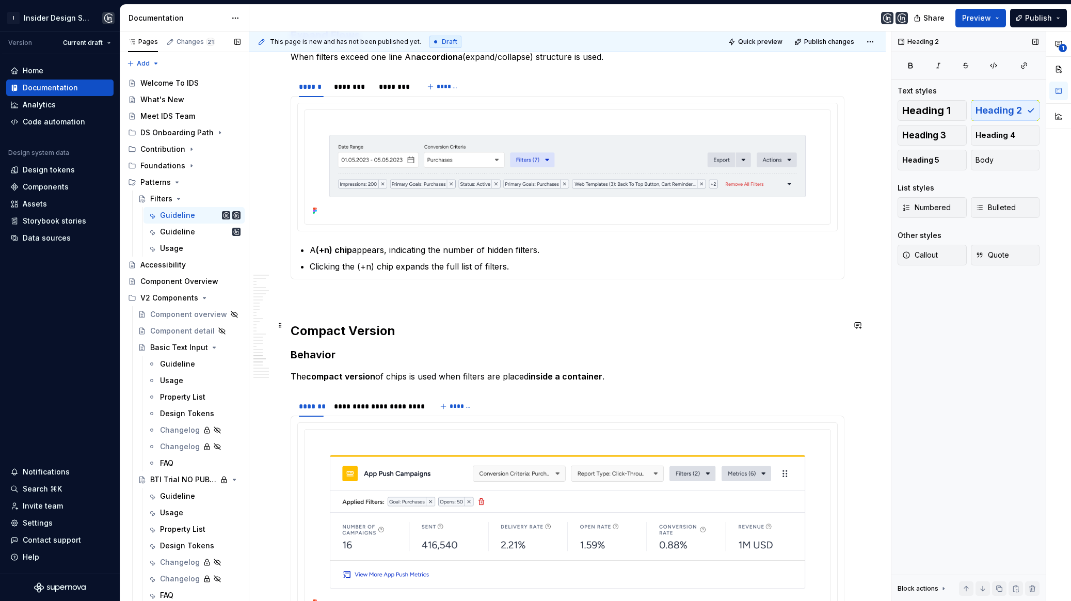
click at [382, 322] on h2 "Compact Version" at bounding box center [567, 330] width 554 height 17
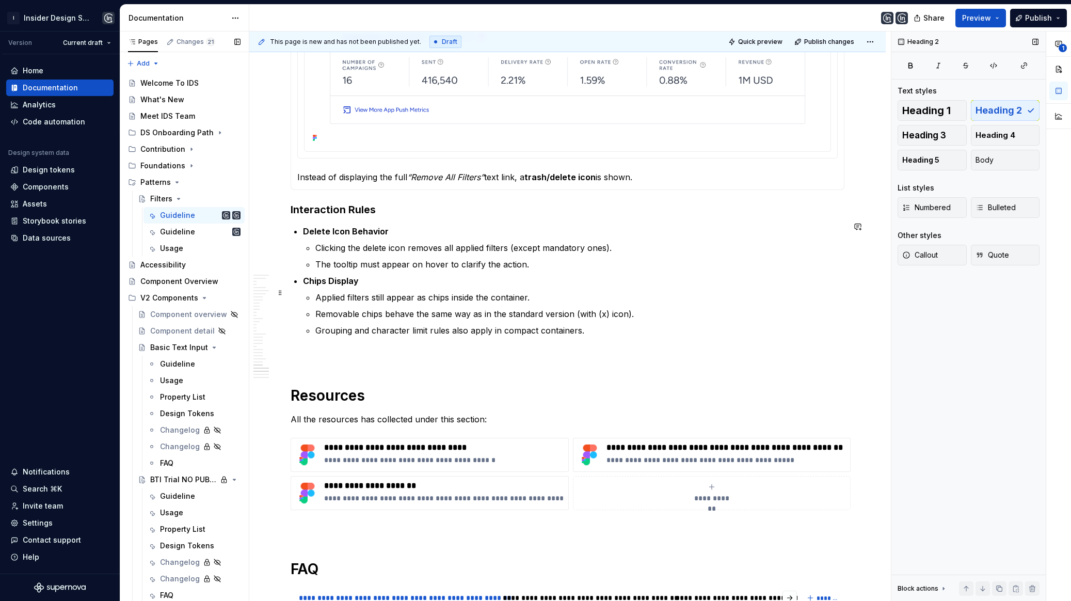
scroll to position [5061, 0]
click at [290, 203] on h3 "Interaction Rules" at bounding box center [567, 209] width 554 height 14
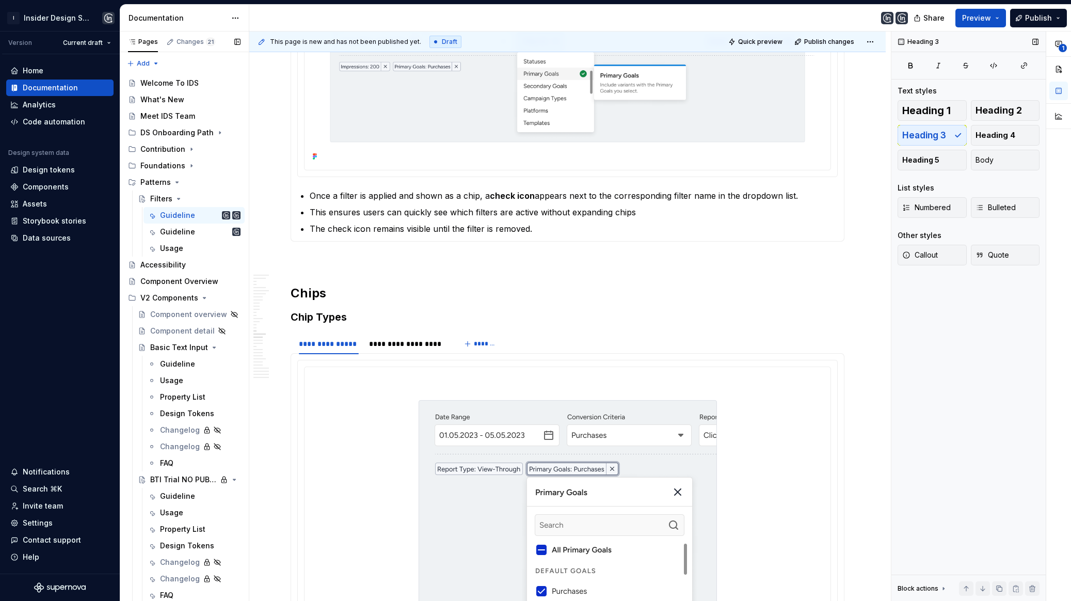
scroll to position [1127, 0]
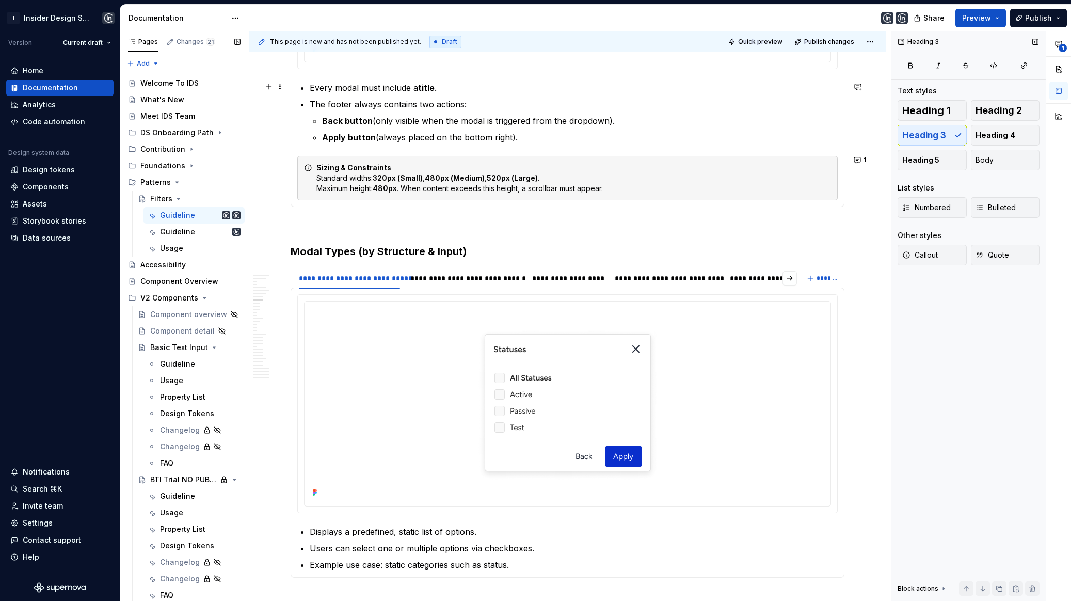
type textarea "*"
